Goal: Navigation & Orientation: Find specific page/section

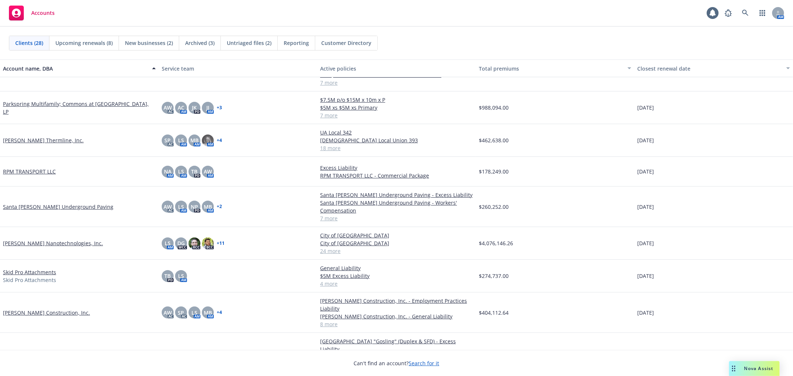
scroll to position [559, 0]
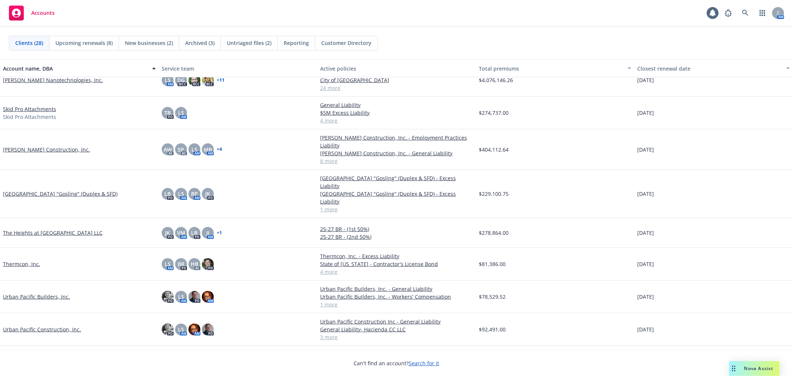
click at [53, 326] on link "Urban Pacific Construction, Inc." at bounding box center [42, 330] width 78 height 8
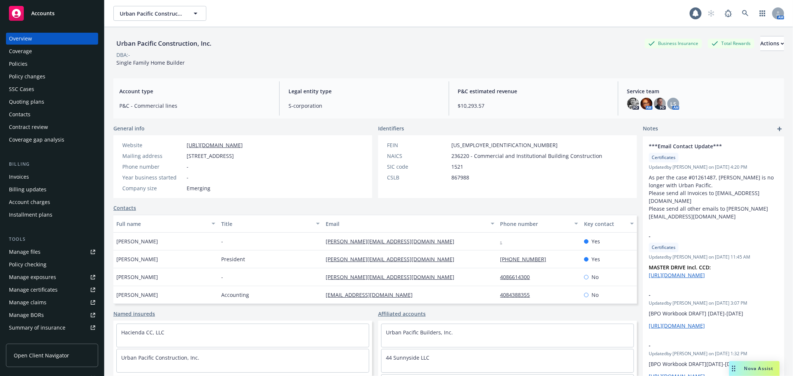
click at [51, 66] on div "Policies" at bounding box center [52, 64] width 86 height 12
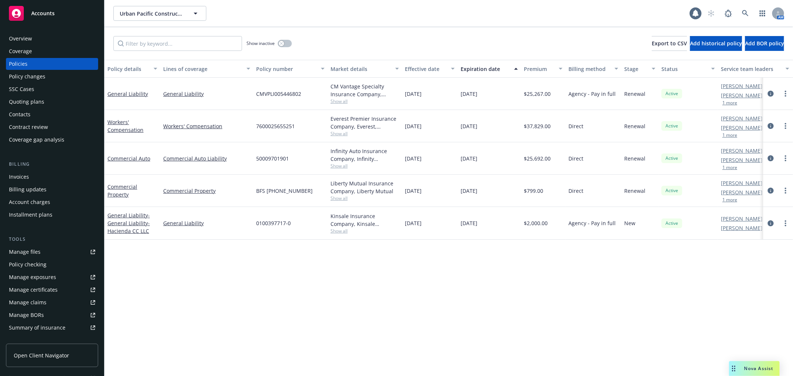
click at [53, 36] on div "Overview" at bounding box center [52, 39] width 86 height 12
